Goal: Task Accomplishment & Management: Manage account settings

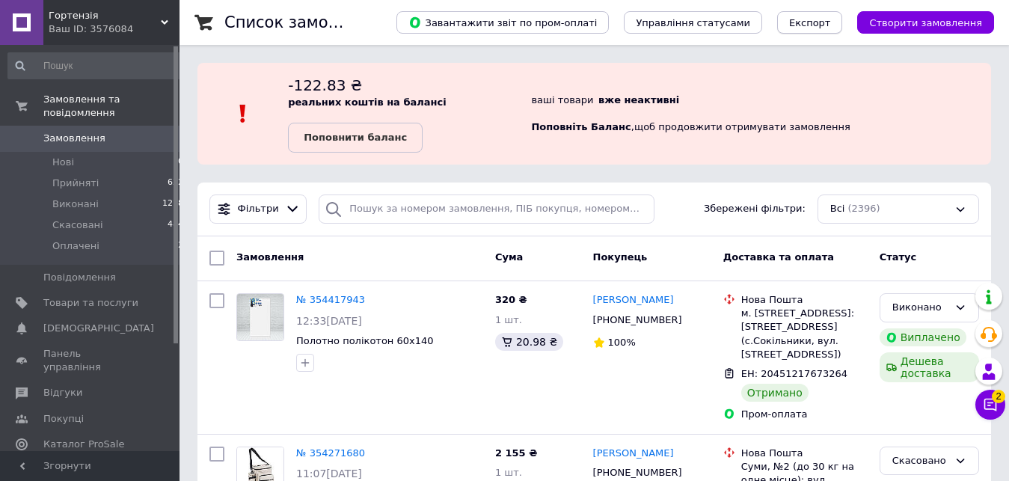
click at [831, 24] on span "Експорт" at bounding box center [810, 22] width 42 height 11
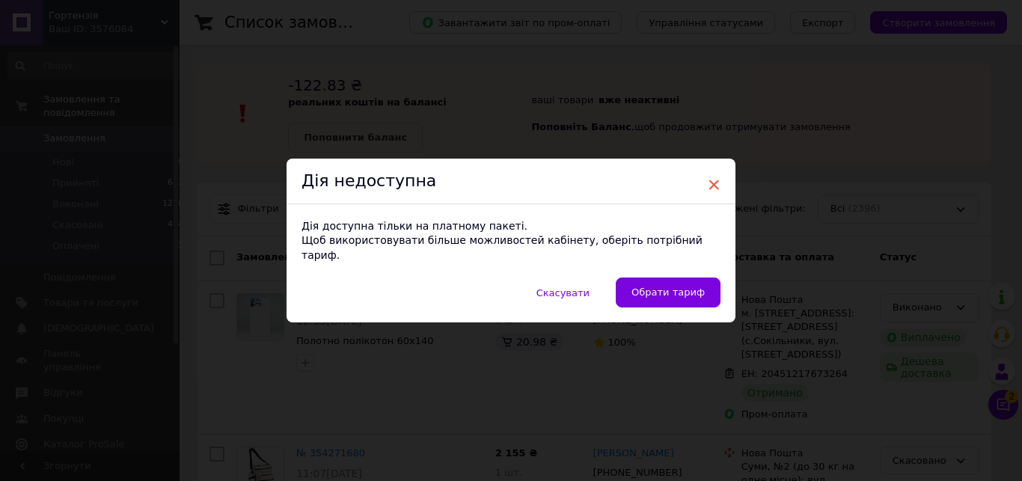
click at [708, 192] on span "×" at bounding box center [713, 184] width 13 height 25
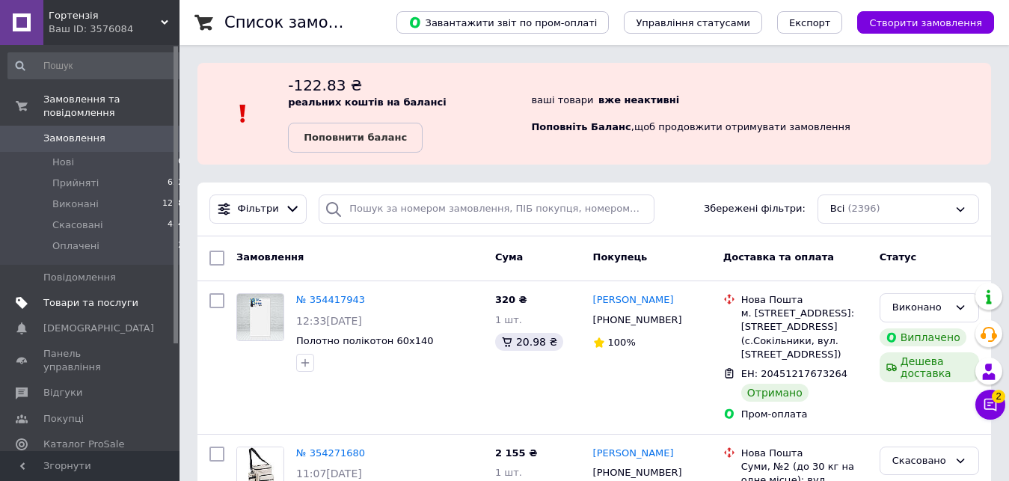
click at [88, 296] on span "Товари та послуги" at bounding box center [90, 302] width 95 height 13
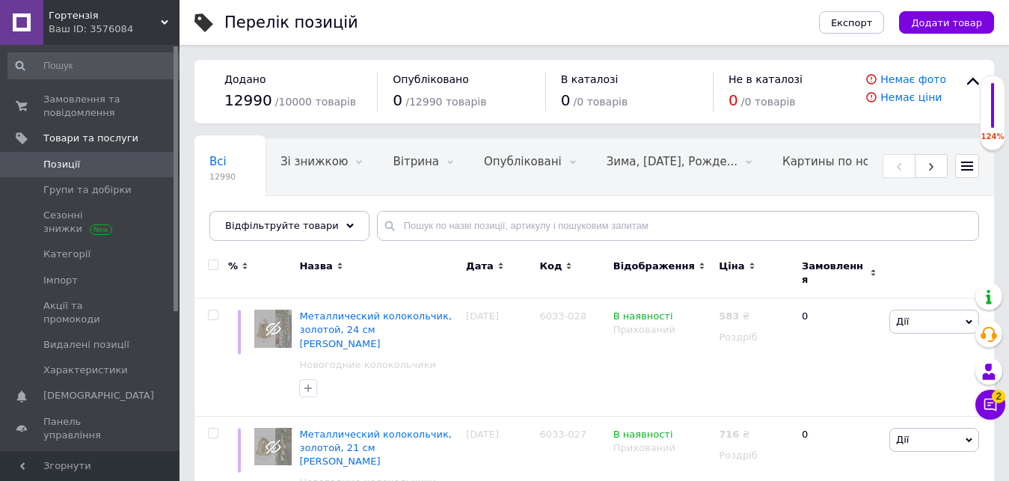
click at [106, 33] on div "Ваш ID: 3576084" at bounding box center [114, 28] width 131 height 13
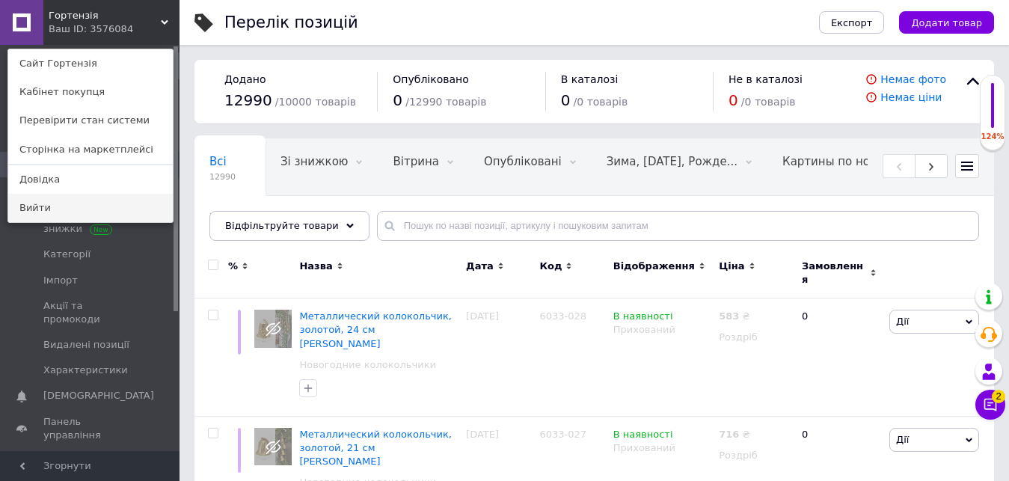
click at [61, 207] on link "Вийти" at bounding box center [90, 208] width 165 height 28
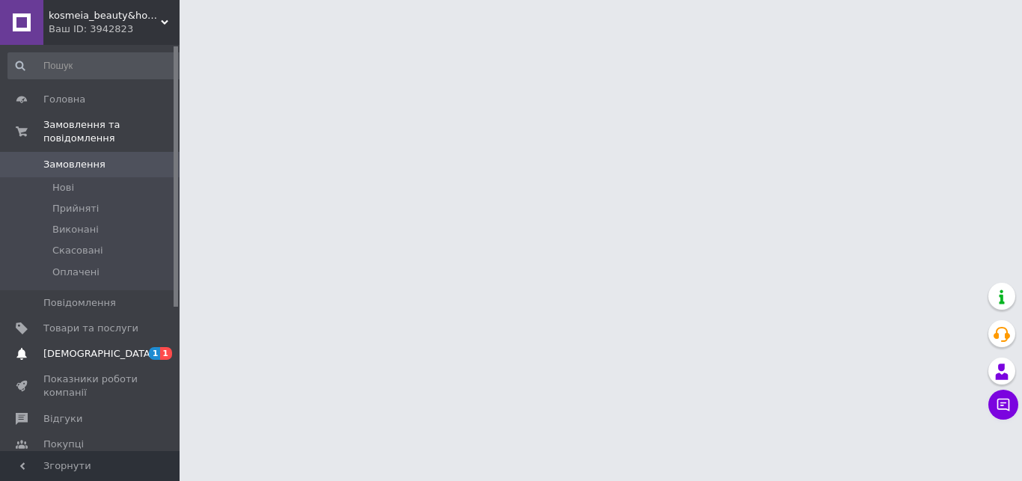
click at [119, 347] on span "[DEMOGRAPHIC_DATA]" at bounding box center [90, 353] width 95 height 13
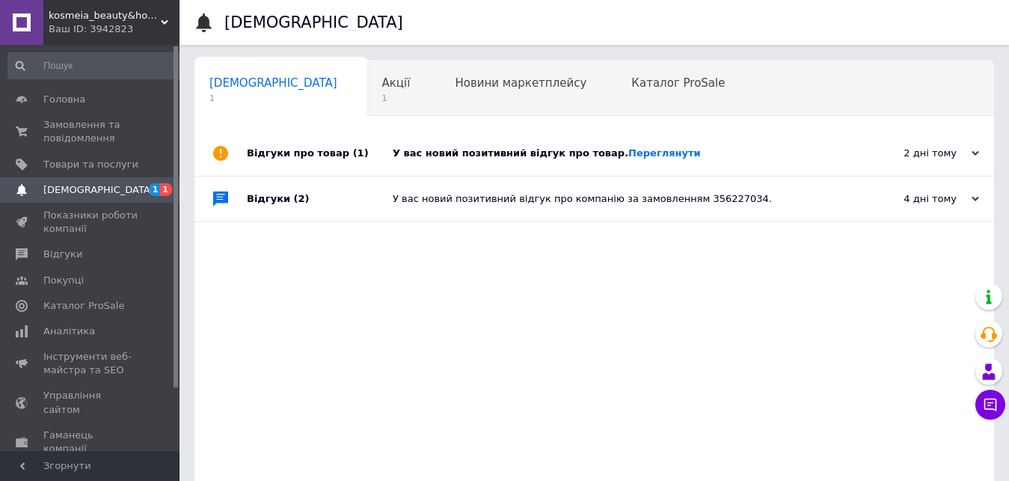
click at [476, 155] on div "У вас новий позитивний відгук про товар. [GEOGRAPHIC_DATA]" at bounding box center [611, 153] width 437 height 13
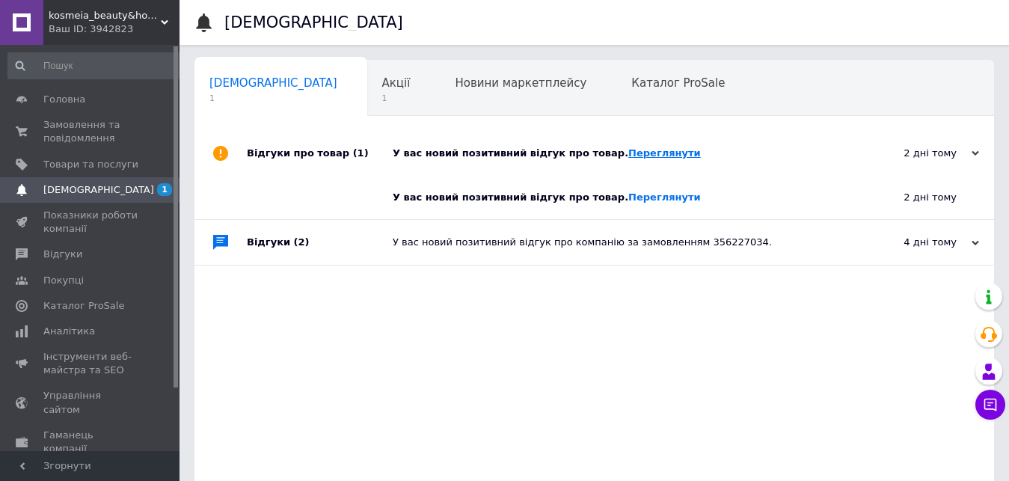
click at [632, 153] on link "Переглянути" at bounding box center [664, 152] width 73 height 11
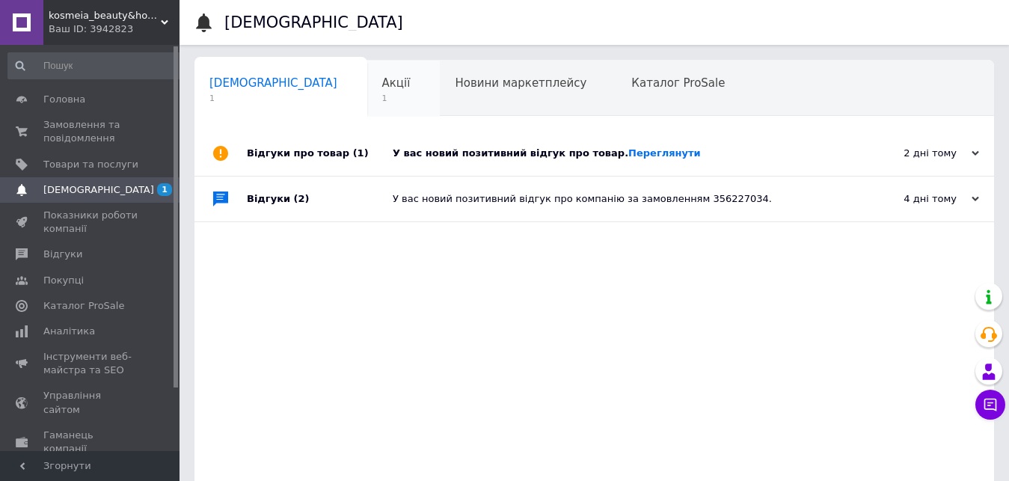
click at [382, 77] on span "Акції" at bounding box center [396, 82] width 28 height 13
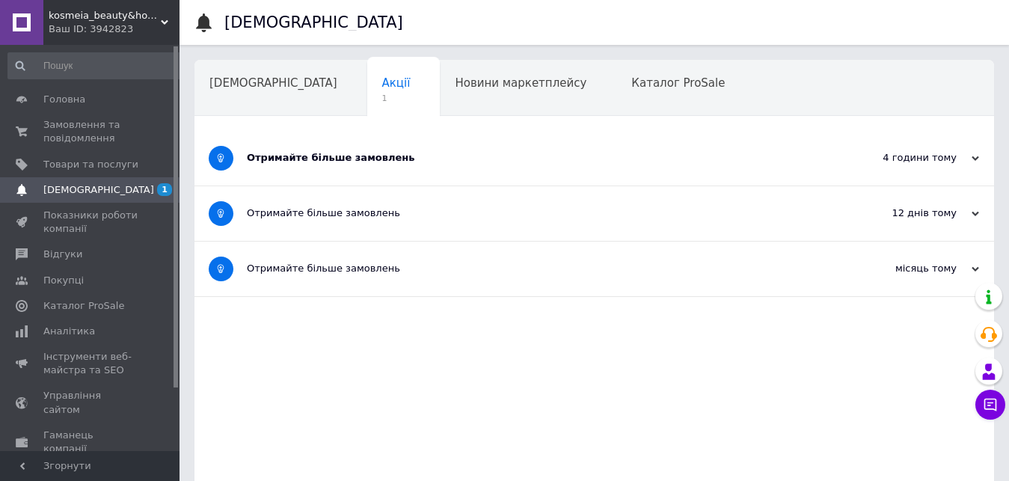
click at [334, 147] on div "Отримайте більше замовлень" at bounding box center [538, 158] width 583 height 55
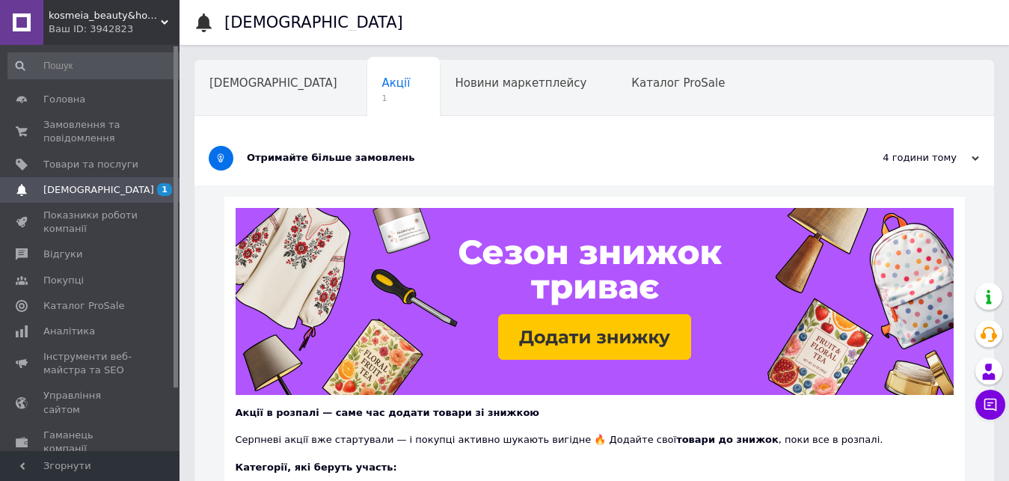
click at [334, 148] on div "Отримайте більше замовлень" at bounding box center [538, 158] width 583 height 55
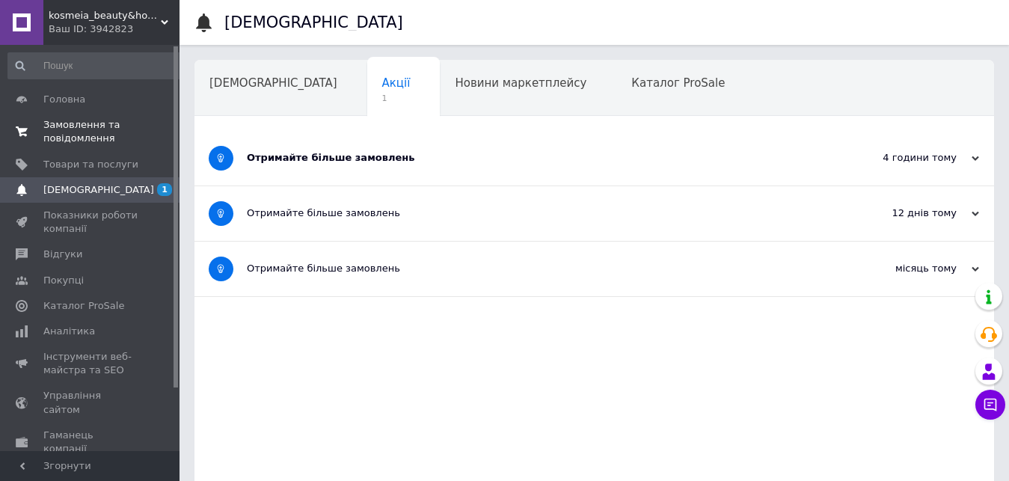
click at [69, 121] on span "Замовлення та повідомлення" at bounding box center [90, 131] width 95 height 27
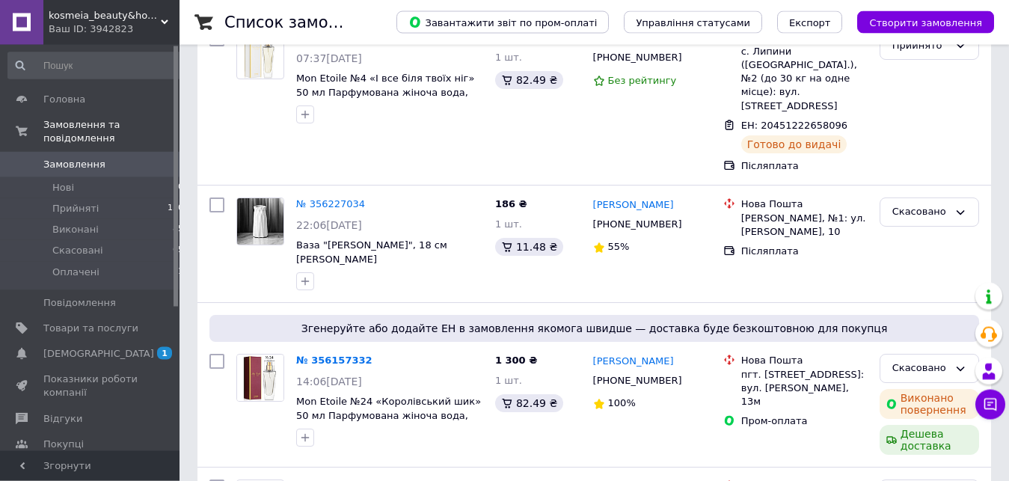
scroll to position [138, 0]
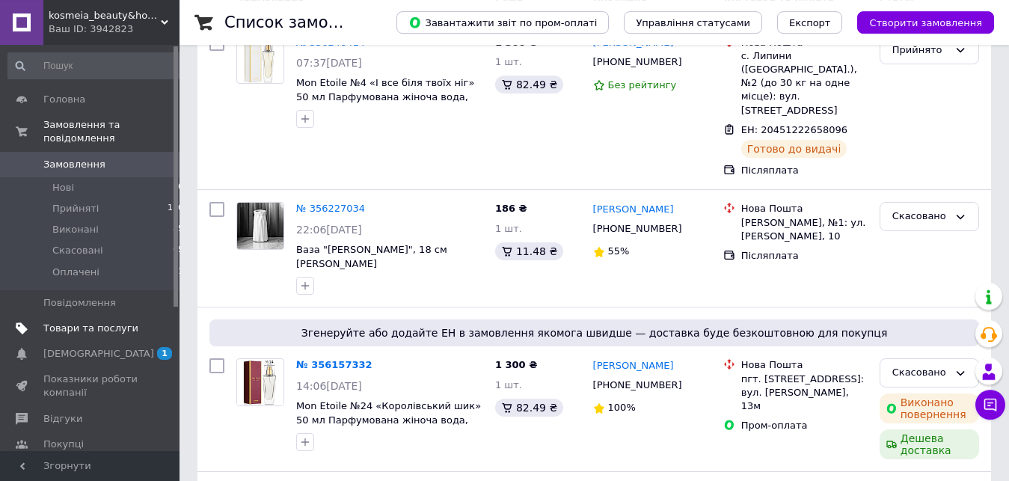
click at [147, 322] on span at bounding box center [158, 328] width 41 height 13
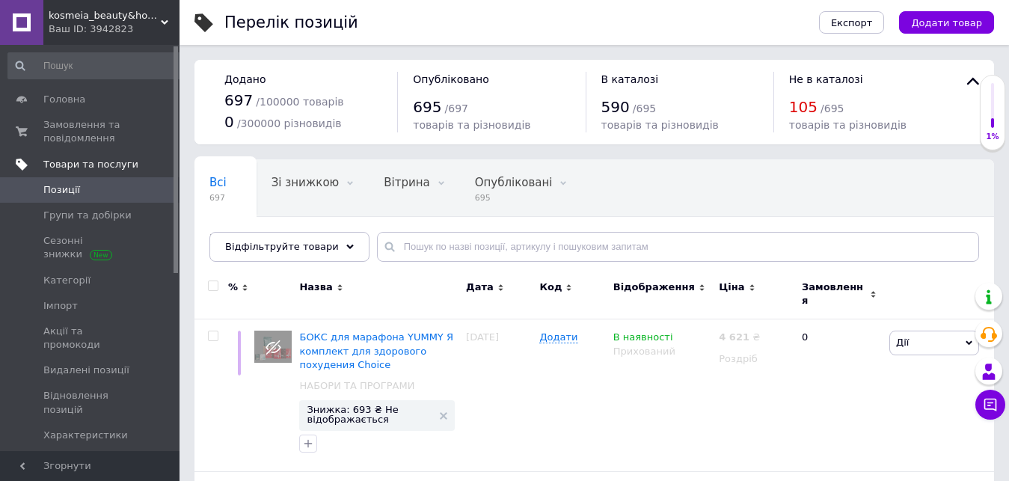
click at [140, 448] on link "[DEMOGRAPHIC_DATA] 1" at bounding box center [96, 460] width 192 height 25
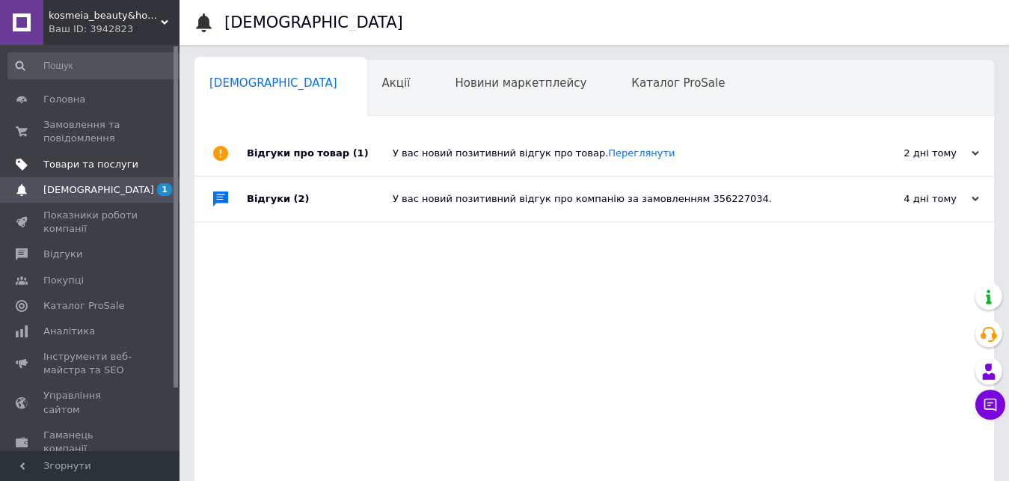
click at [325, 148] on div "Відгуки про товар (1)" at bounding box center [320, 153] width 146 height 45
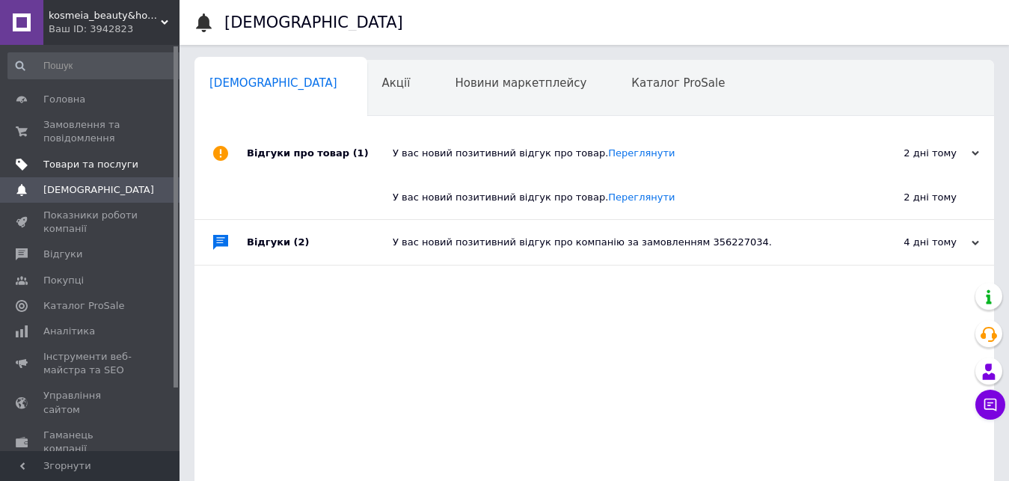
click at [104, 169] on span "Товари та послуги" at bounding box center [90, 164] width 95 height 13
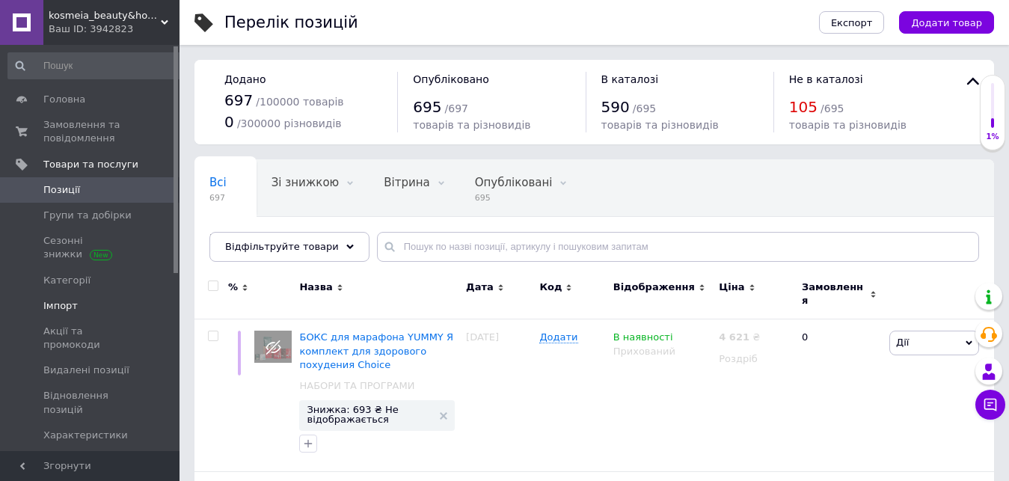
click at [111, 312] on span "Імпорт" at bounding box center [90, 305] width 95 height 13
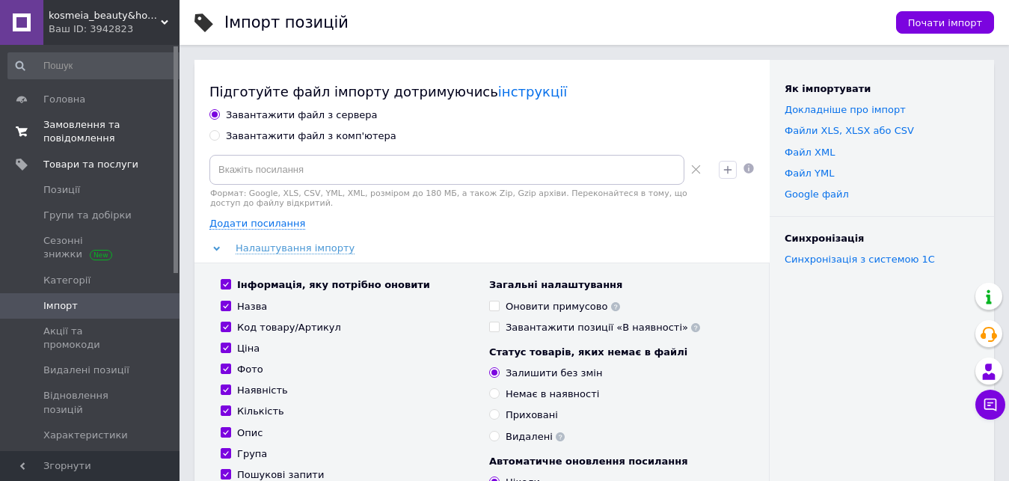
click at [115, 128] on span "Замовлення та повідомлення" at bounding box center [90, 131] width 95 height 27
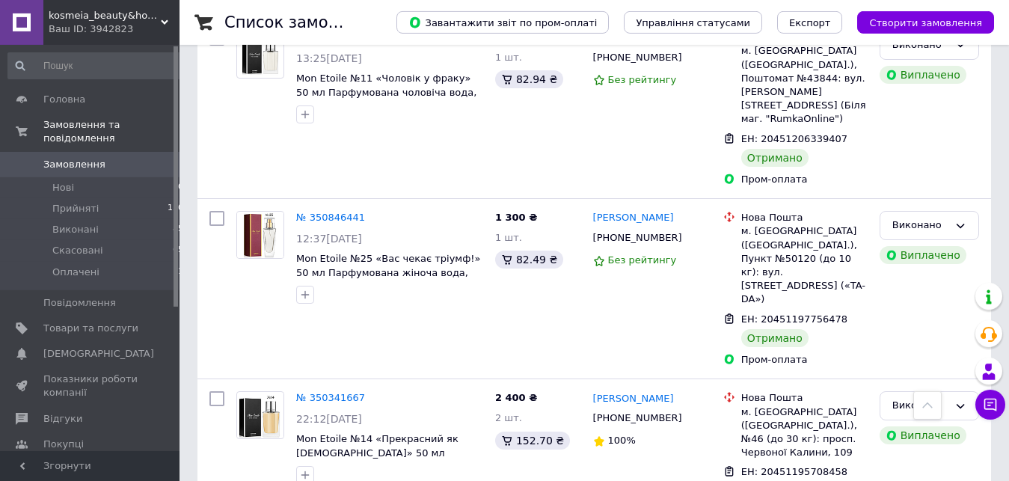
scroll to position [1558, 0]
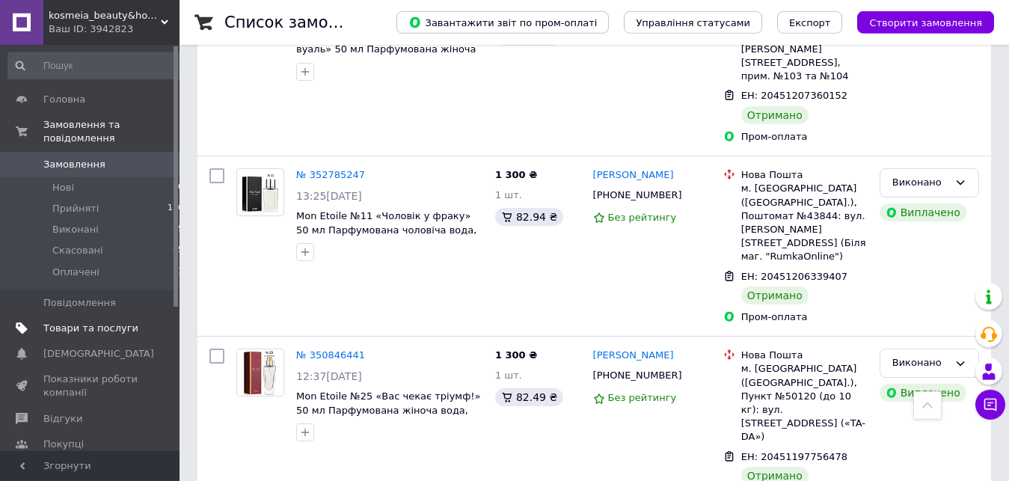
click at [106, 322] on span "Товари та послуги" at bounding box center [90, 328] width 95 height 13
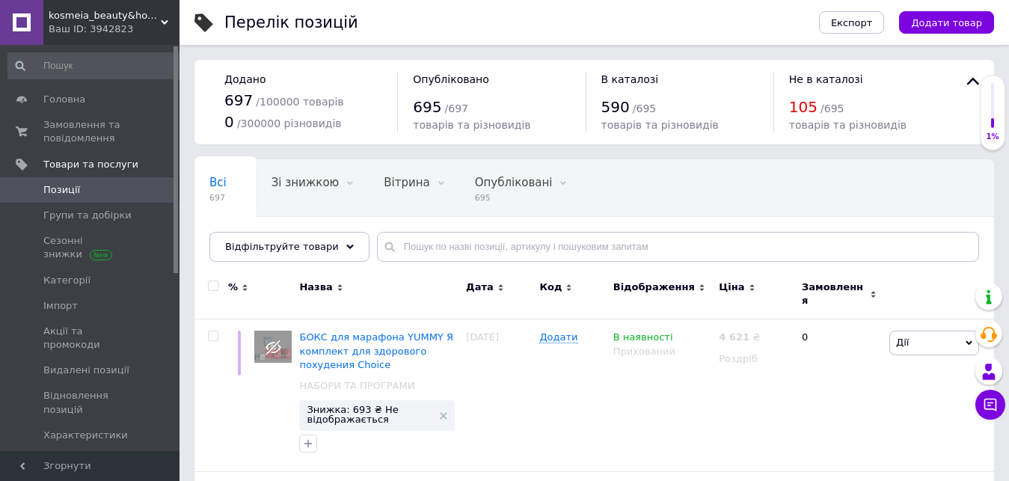
click at [444, 127] on span "товарів та різновидів" at bounding box center [471, 125] width 117 height 12
click at [444, 128] on span "товарів та різновидів" at bounding box center [471, 125] width 117 height 12
click at [443, 128] on span "товарів та різновидів" at bounding box center [471, 125] width 117 height 12
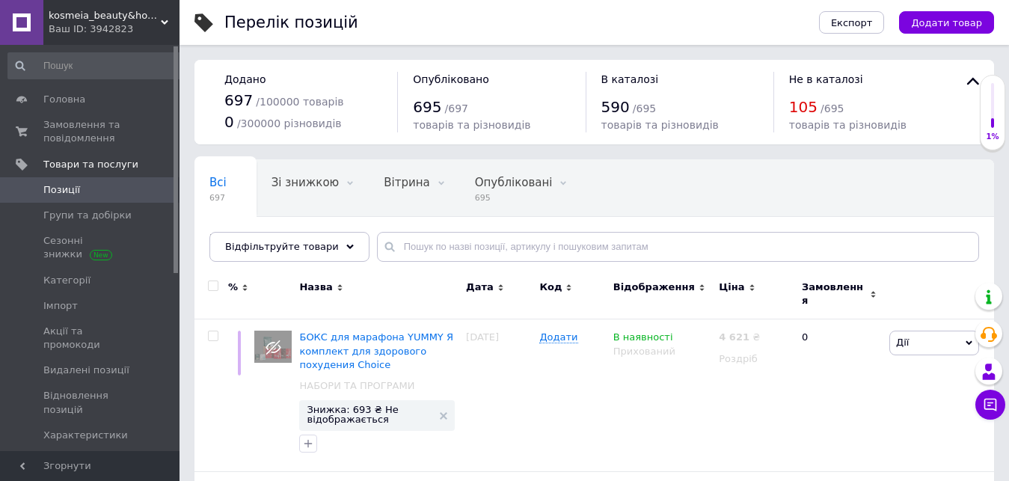
click at [443, 128] on span "товарів та різновидів" at bounding box center [471, 125] width 117 height 12
click at [443, 129] on span "товарів та різновидів" at bounding box center [471, 125] width 117 height 12
click at [442, 129] on span "товарів та різновидів" at bounding box center [471, 125] width 117 height 12
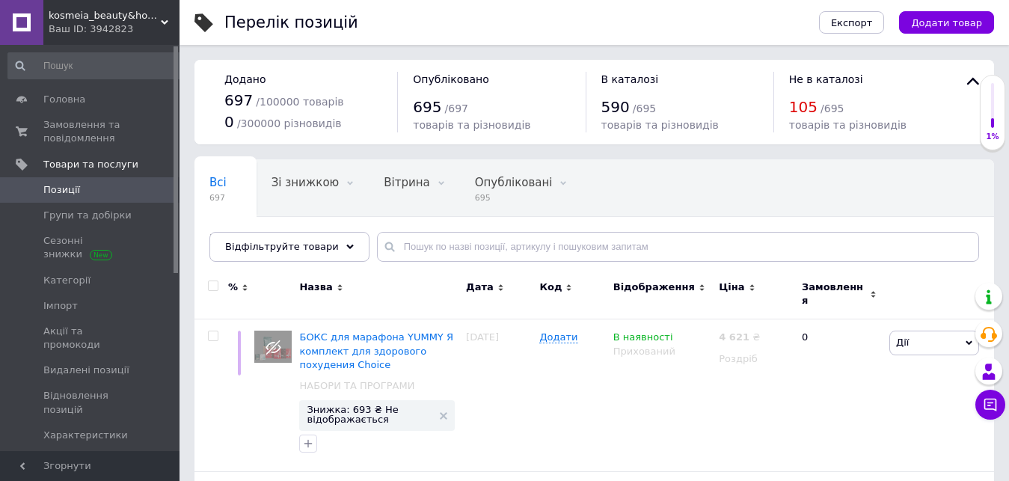
click at [442, 129] on span "товарів та різновидів" at bounding box center [471, 125] width 117 height 12
click at [441, 130] on span "товарів та різновидів" at bounding box center [471, 125] width 117 height 12
click at [441, 131] on span "товарів та різновидів" at bounding box center [471, 125] width 117 height 12
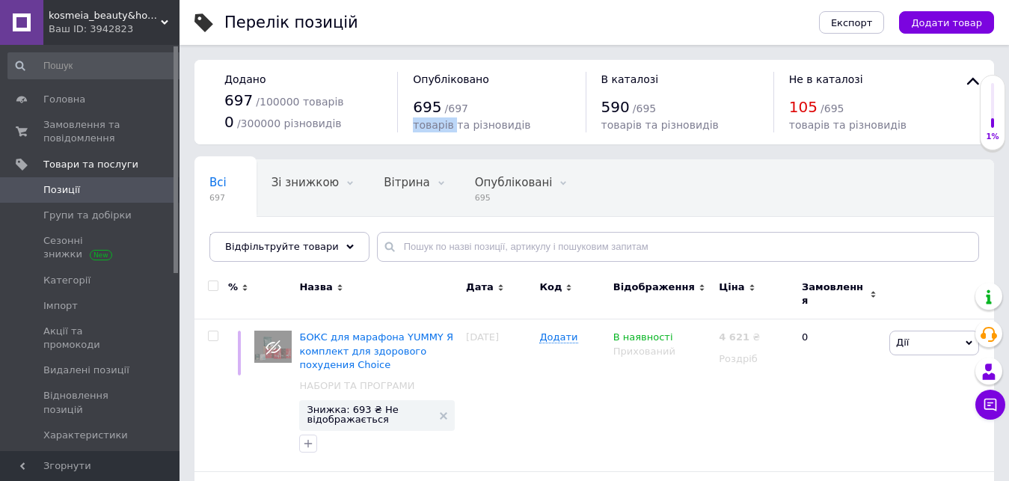
click at [441, 131] on span "товарів та різновидів" at bounding box center [471, 125] width 117 height 12
